Goal: Task Accomplishment & Management: Manage account settings

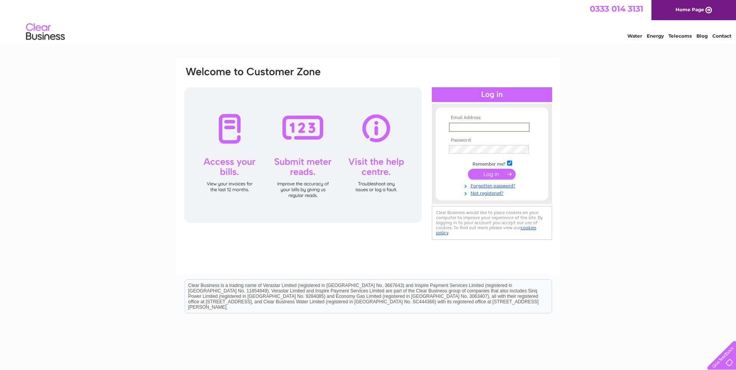
click at [477, 126] on input "text" at bounding box center [489, 127] width 81 height 9
type input "[PERSON_NAME][EMAIL_ADDRESS][DOMAIN_NAME]"
click at [493, 174] on input "submit" at bounding box center [492, 173] width 48 height 11
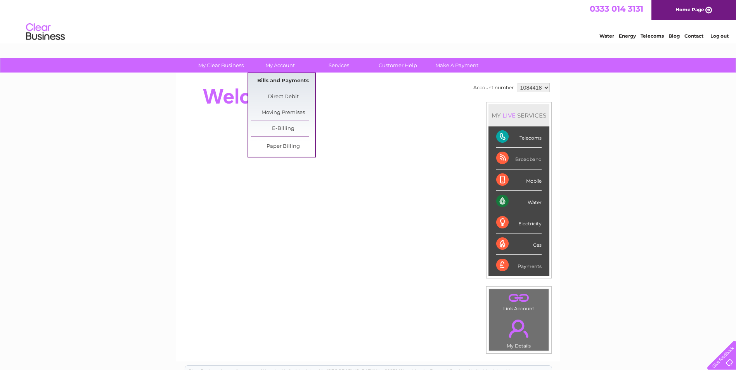
click at [279, 84] on link "Bills and Payments" at bounding box center [283, 81] width 64 height 16
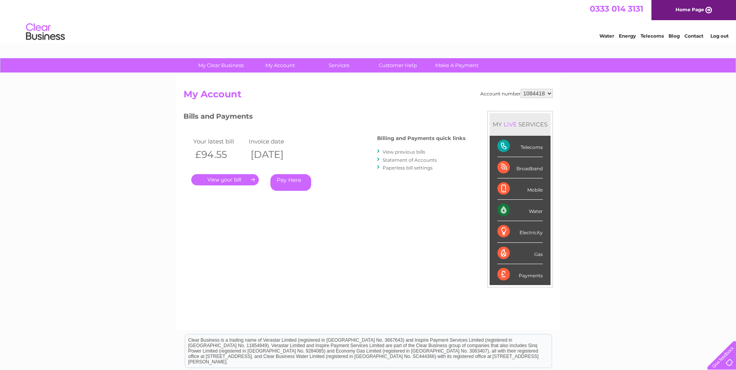
click at [249, 181] on link "." at bounding box center [224, 179] width 67 height 11
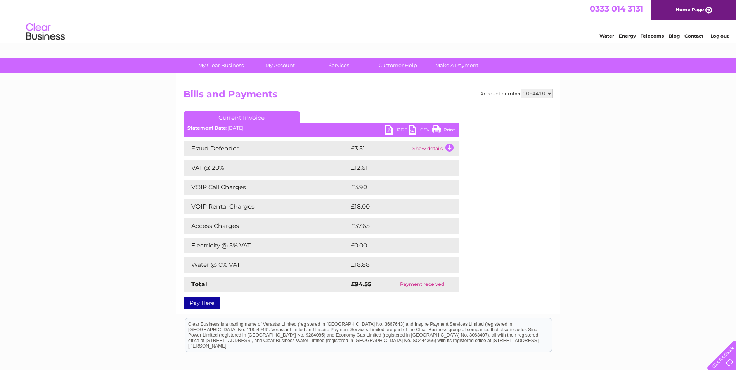
click at [396, 126] on link "PDF" at bounding box center [396, 130] width 23 height 11
